Goal: Check status: Check status

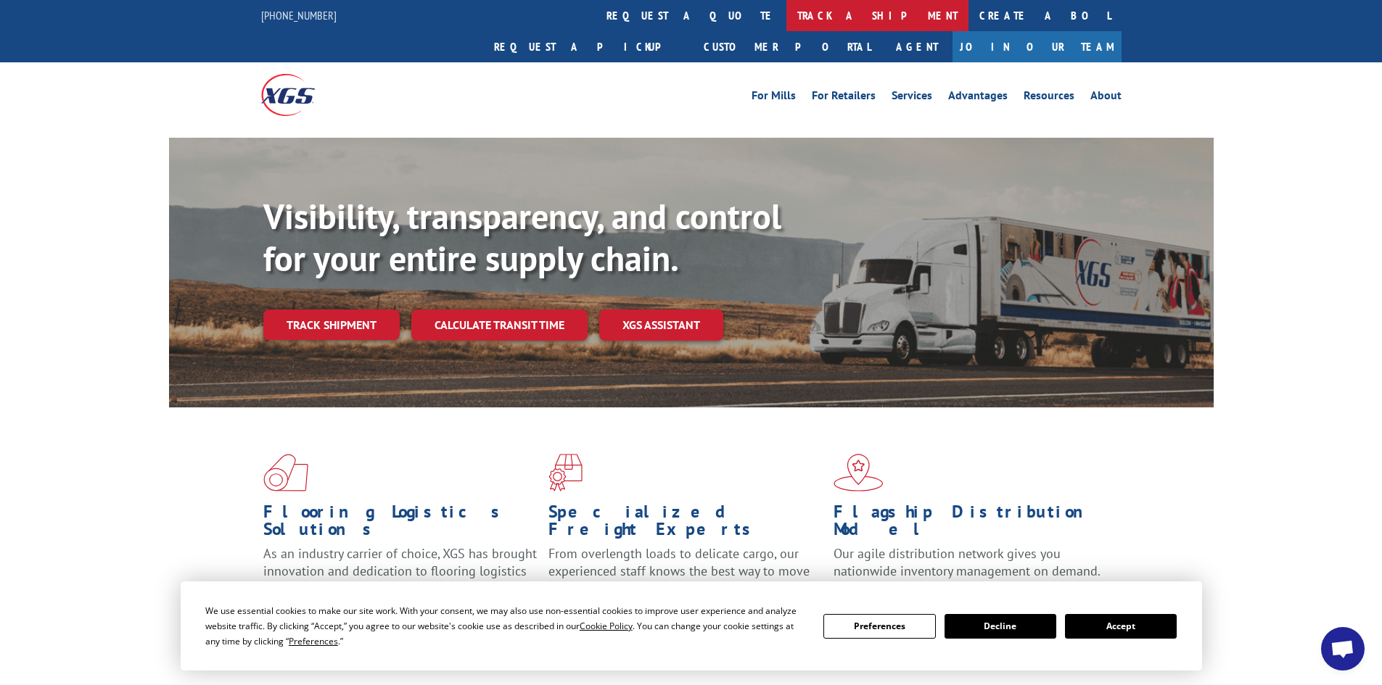
click at [786, 20] on link "track a shipment" at bounding box center [877, 15] width 182 height 31
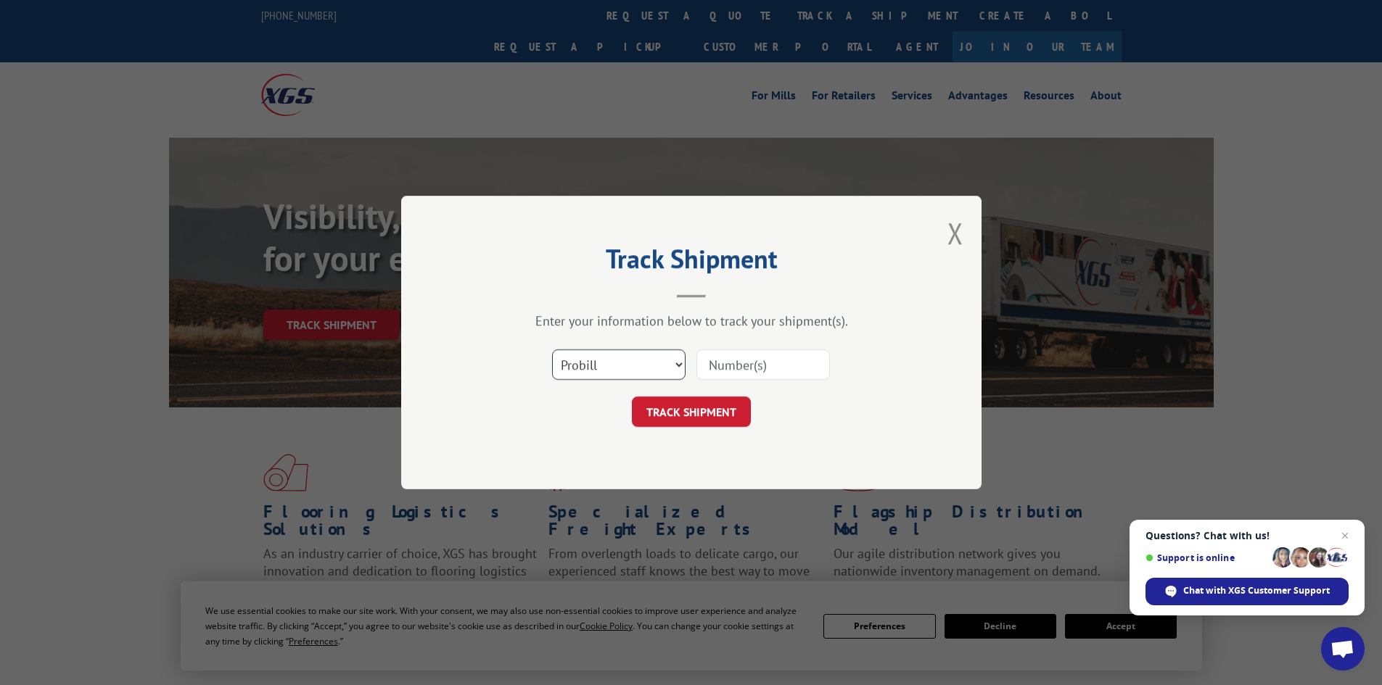
click at [601, 351] on select "Select category... Probill BOL PO" at bounding box center [618, 365] width 133 height 30
select select "bol"
click at [552, 350] on select "Select category... Probill BOL PO" at bounding box center [618, 365] width 133 height 30
click at [711, 367] on input at bounding box center [762, 365] width 133 height 30
paste input "15339862"
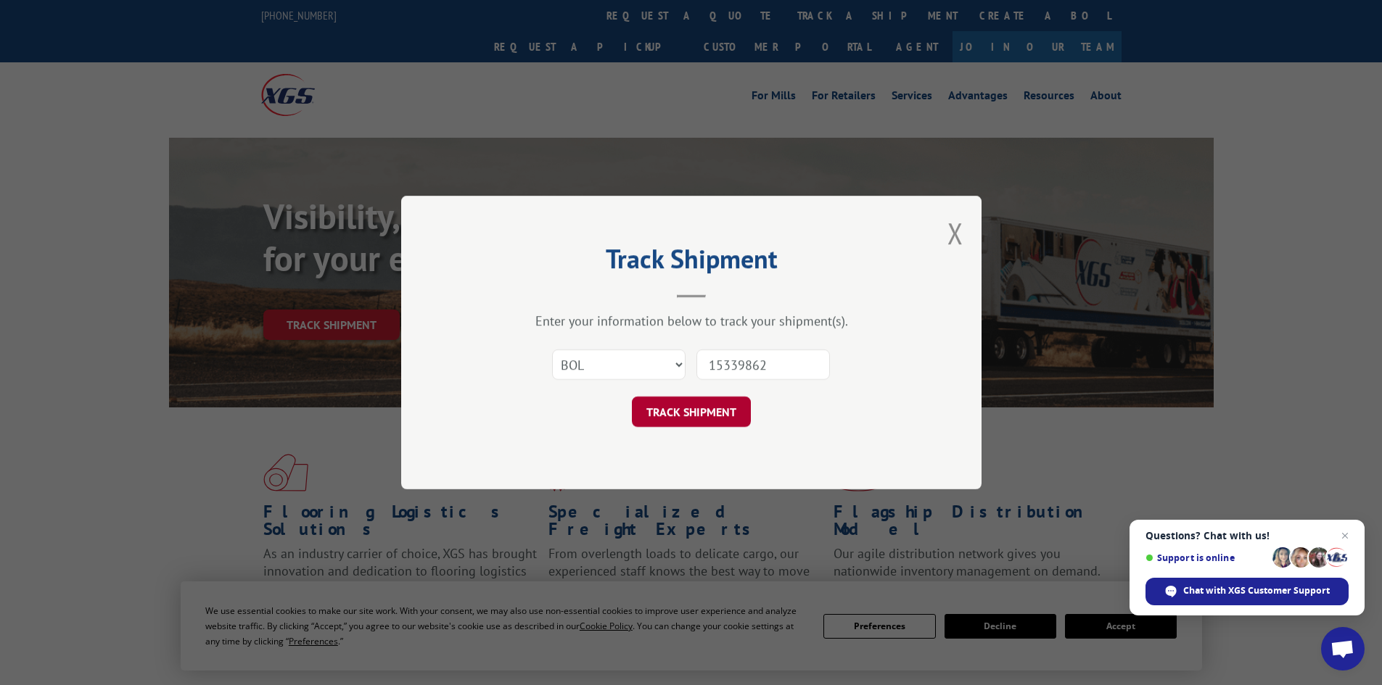
type input "15339862"
click at [680, 412] on button "TRACK SHIPMENT" at bounding box center [691, 412] width 119 height 30
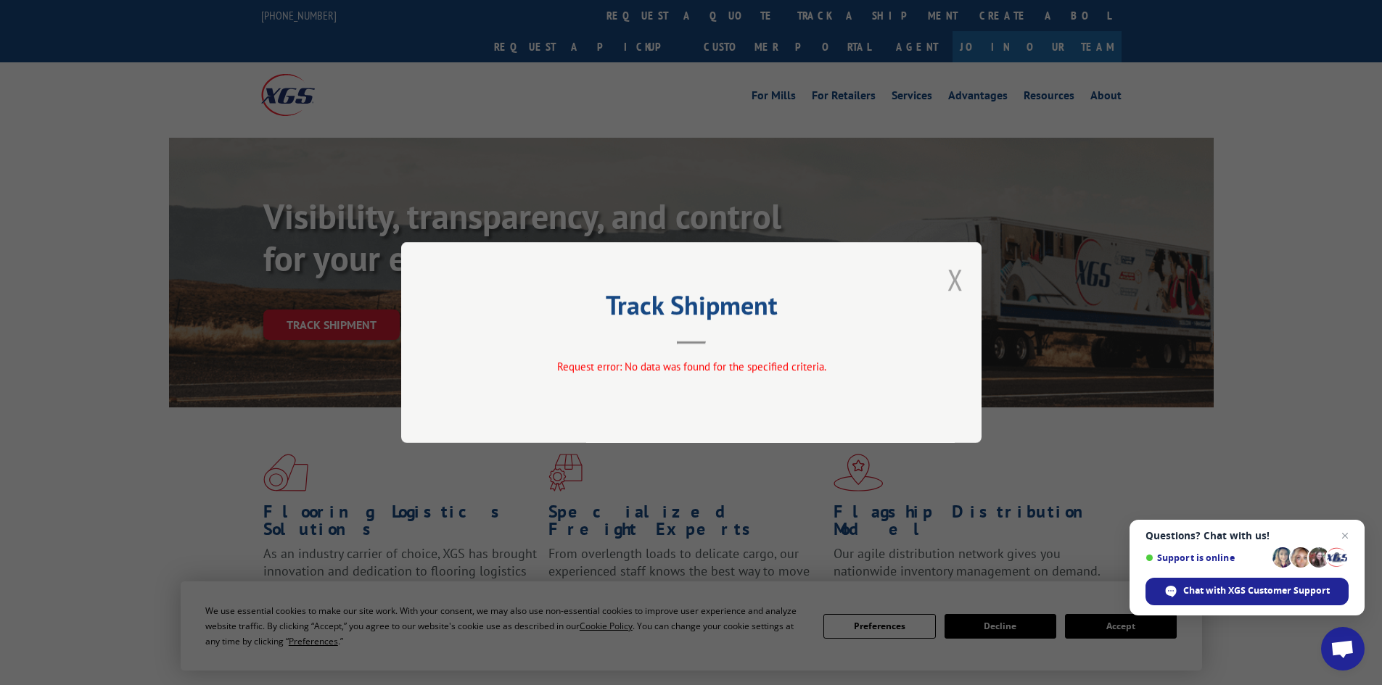
click at [957, 280] on button "Close modal" at bounding box center [955, 279] width 16 height 38
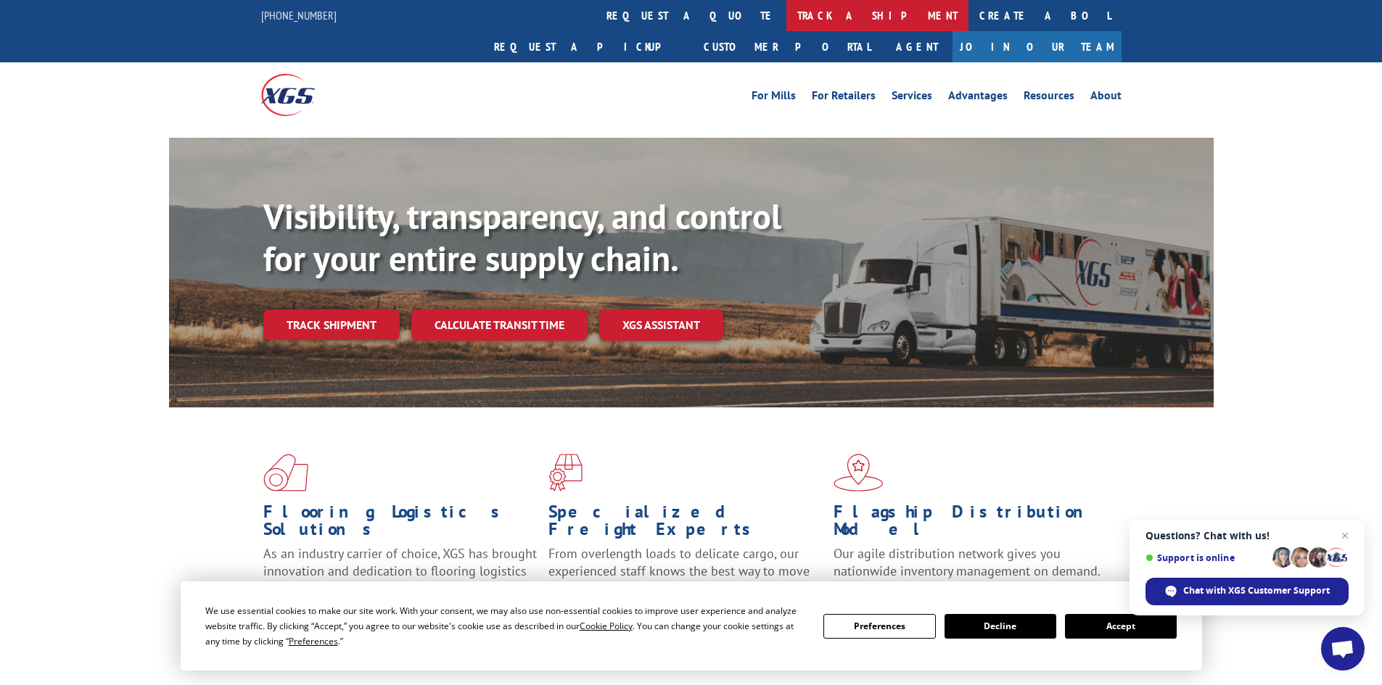
click at [786, 13] on link "track a shipment" at bounding box center [877, 15] width 182 height 31
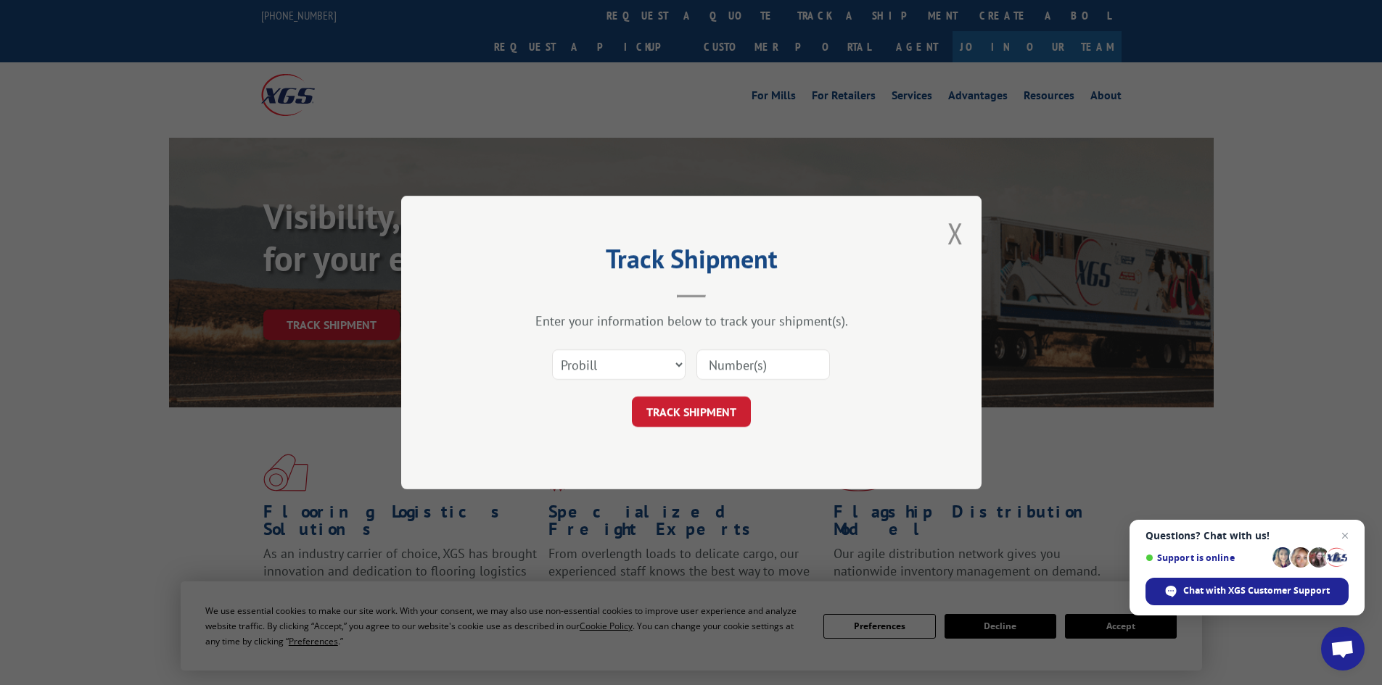
click at [730, 360] on input at bounding box center [762, 365] width 133 height 30
paste input "15339862"
type input "15339862"
click at [688, 424] on button "TRACK SHIPMENT" at bounding box center [691, 412] width 119 height 30
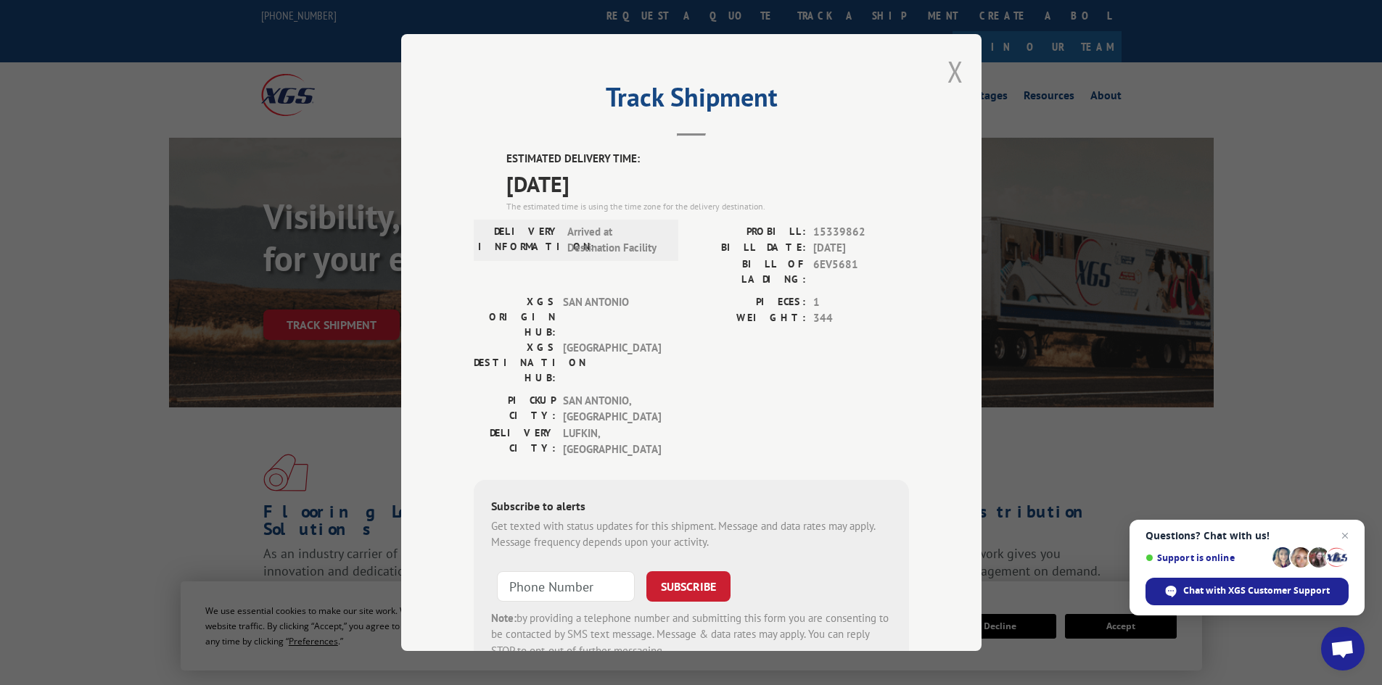
click at [947, 70] on button "Close modal" at bounding box center [955, 71] width 16 height 38
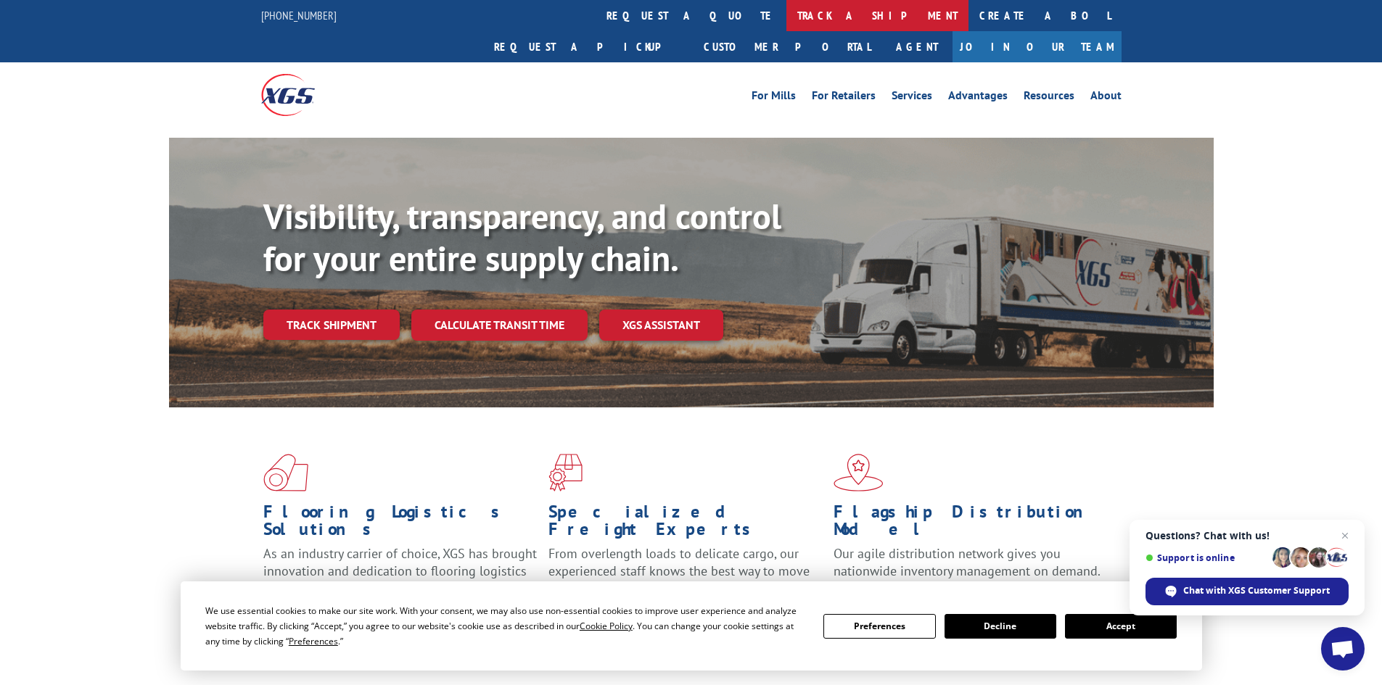
click at [786, 20] on link "track a shipment" at bounding box center [877, 15] width 182 height 31
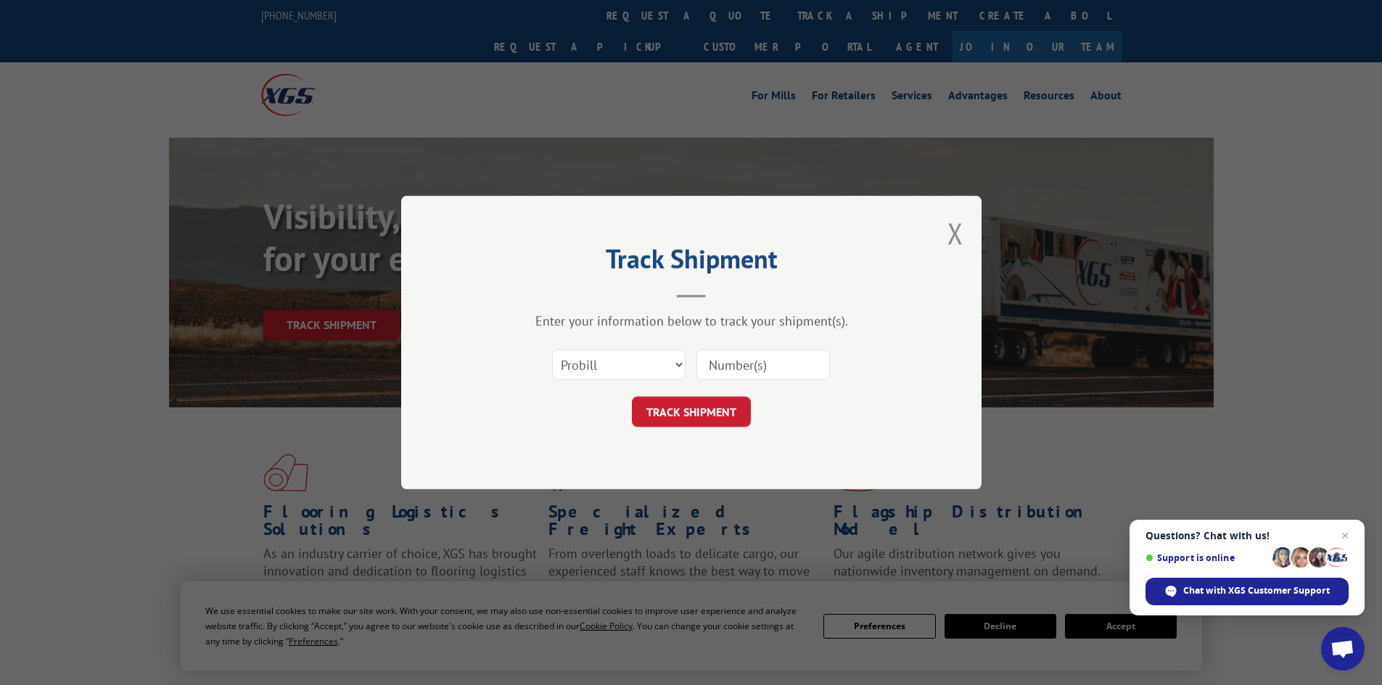
paste input "15339862"
type input "15339862"
click at [653, 429] on div "Track Shipment Enter your information below to track your shipment(s). Select c…" at bounding box center [691, 343] width 580 height 294
click at [670, 404] on button "TRACK SHIPMENT" at bounding box center [691, 412] width 119 height 30
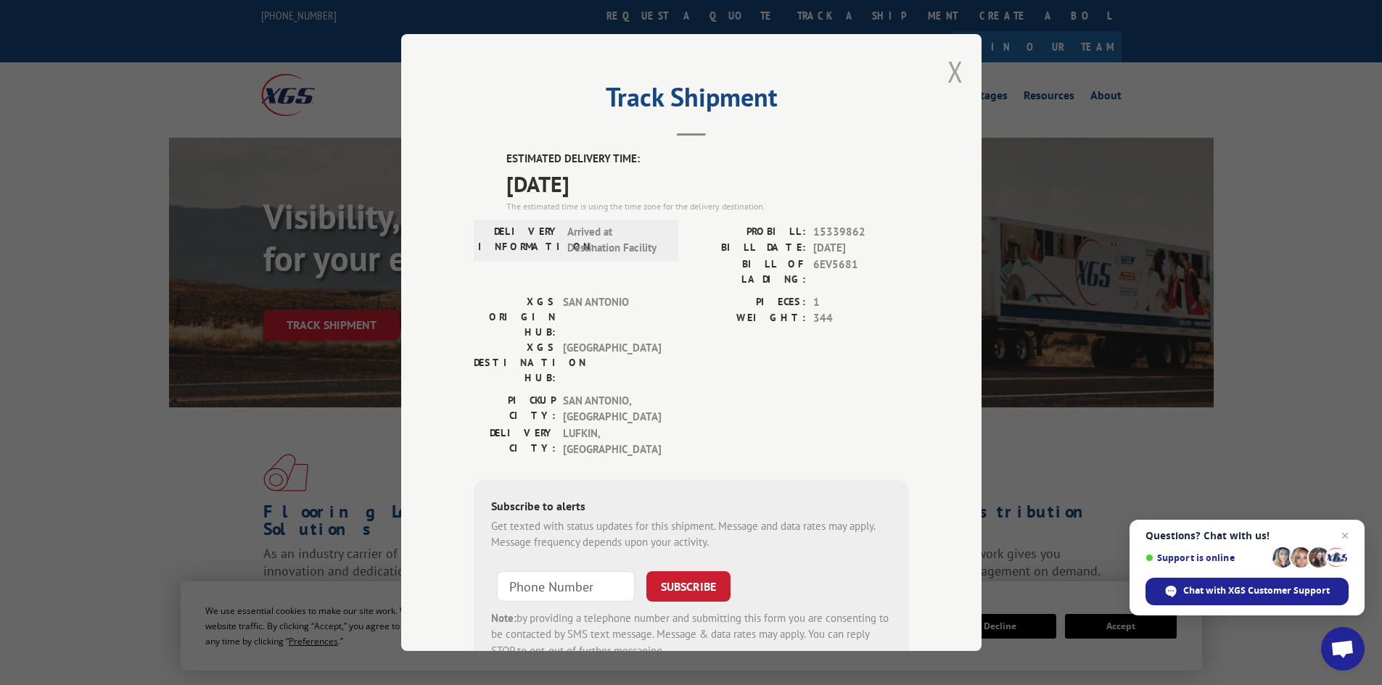
click at [947, 73] on button "Close modal" at bounding box center [955, 71] width 16 height 38
